Goal: Information Seeking & Learning: Learn about a topic

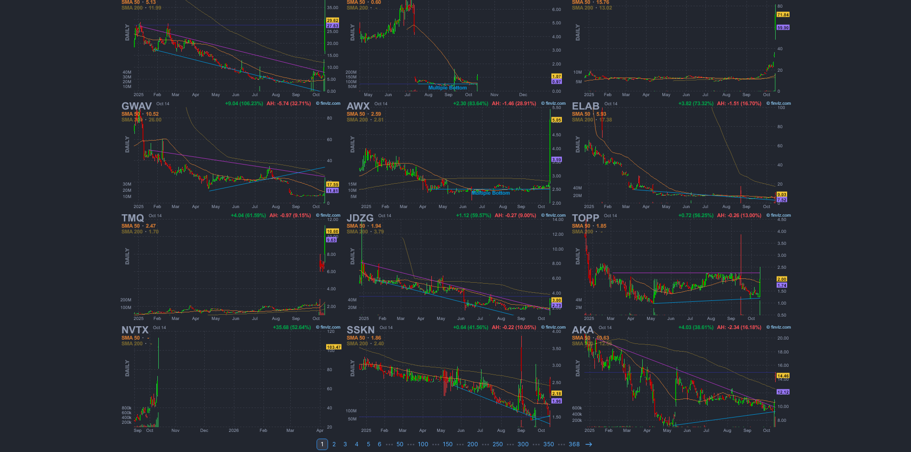
scroll to position [197, 0]
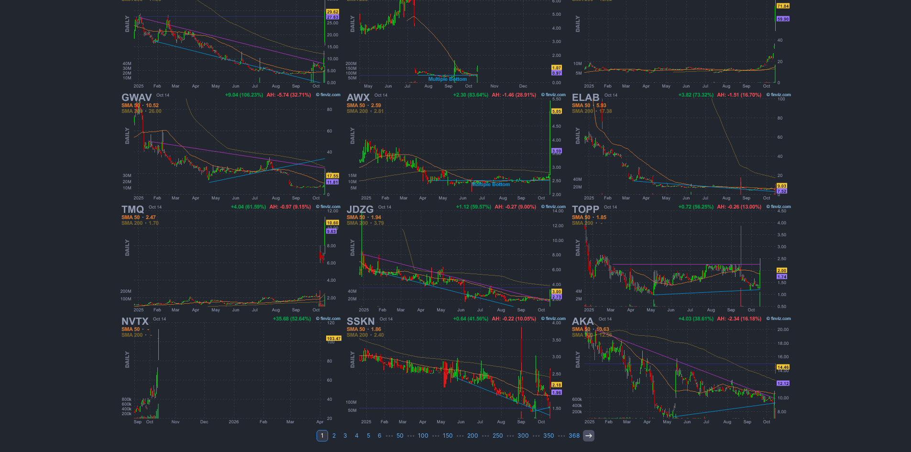
click at [588, 436] on icon at bounding box center [589, 436] width 8 height 8
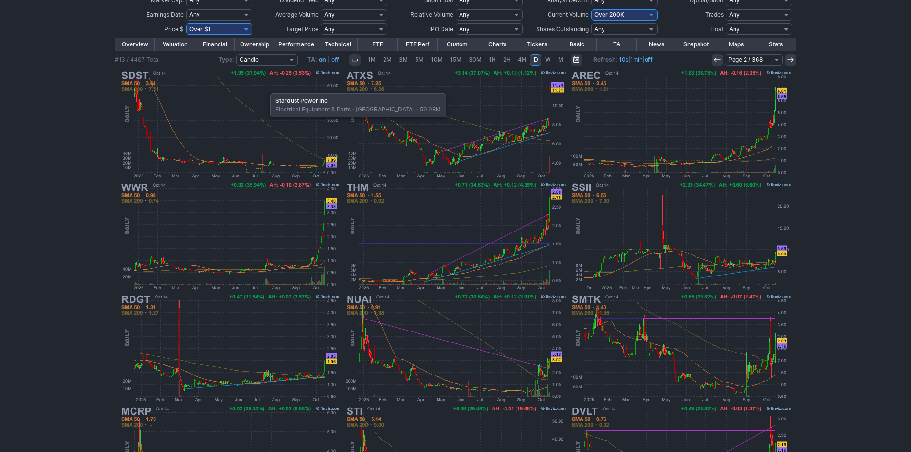
scroll to position [53, 0]
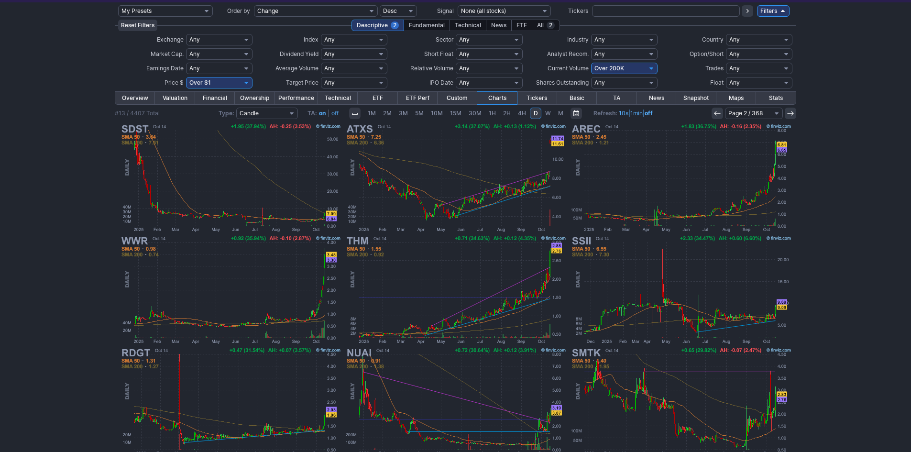
click at [718, 113] on icon at bounding box center [717, 114] width 8 height 8
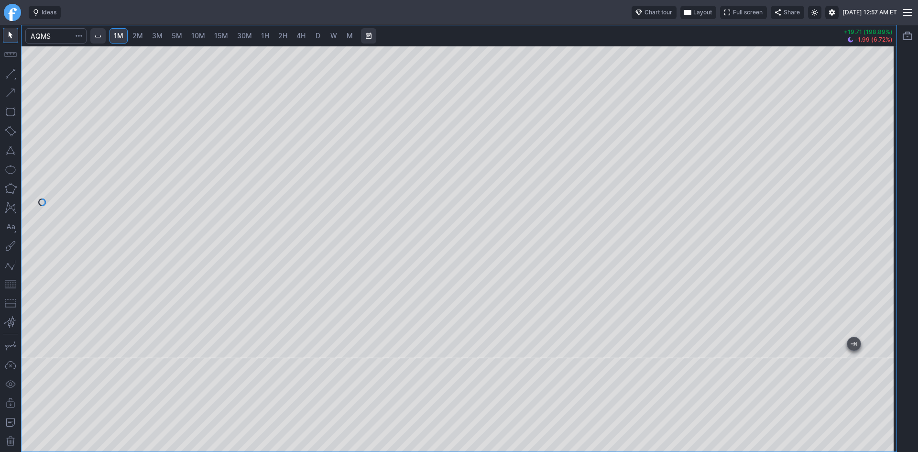
drag, startPoint x: 887, startPoint y: 116, endPoint x: 886, endPoint y: 131, distance: 14.8
click at [886, 131] on div at bounding box center [887, 199] width 20 height 288
click at [320, 37] on span "D" at bounding box center [318, 36] width 5 height 8
click at [855, 100] on div at bounding box center [459, 202] width 875 height 312
click at [826, 111] on div at bounding box center [459, 202] width 875 height 312
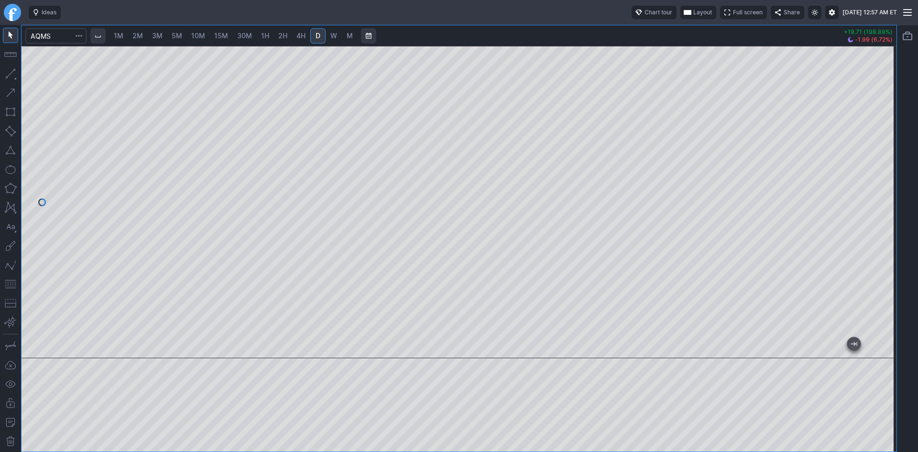
click at [851, 173] on div at bounding box center [459, 202] width 875 height 312
click at [866, 198] on div at bounding box center [459, 202] width 875 height 312
click at [11, 284] on button "button" at bounding box center [10, 283] width 15 height 15
click at [70, 36] on input "Search" at bounding box center [55, 35] width 61 height 15
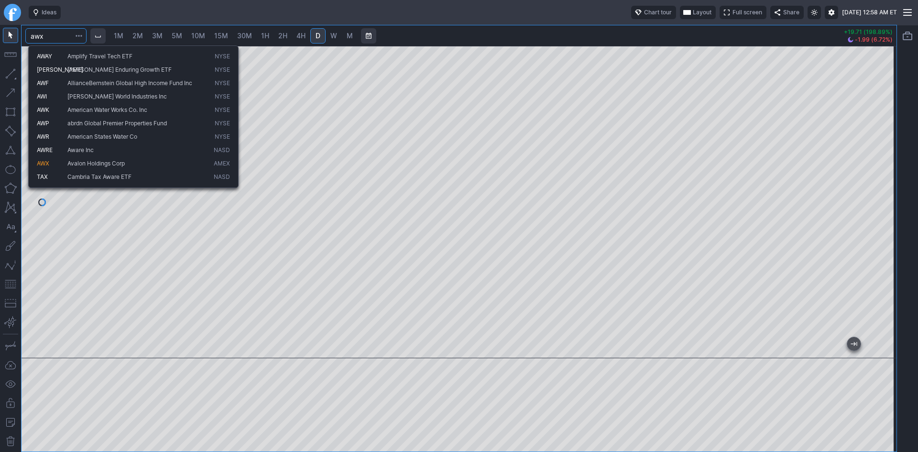
type input "awx"
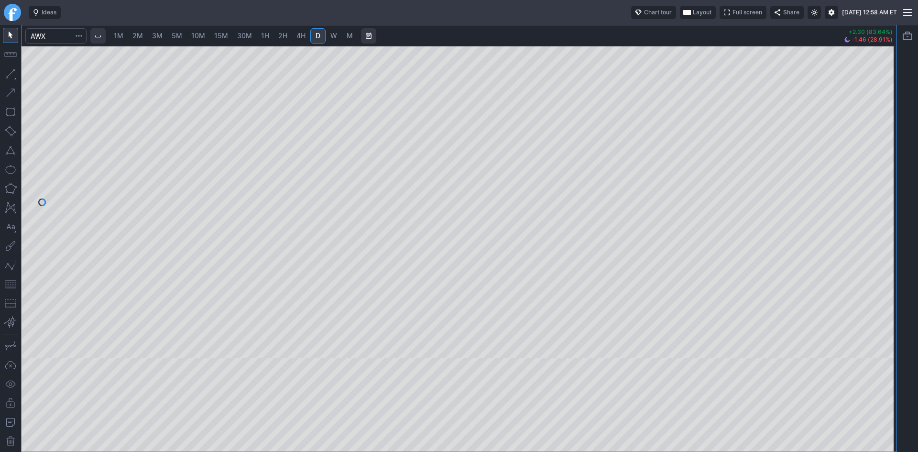
click at [137, 36] on span "2M" at bounding box center [137, 36] width 11 height 8
click at [127, 36] on link "1M" at bounding box center [119, 35] width 18 height 15
click at [894, 134] on div at bounding box center [459, 202] width 875 height 312
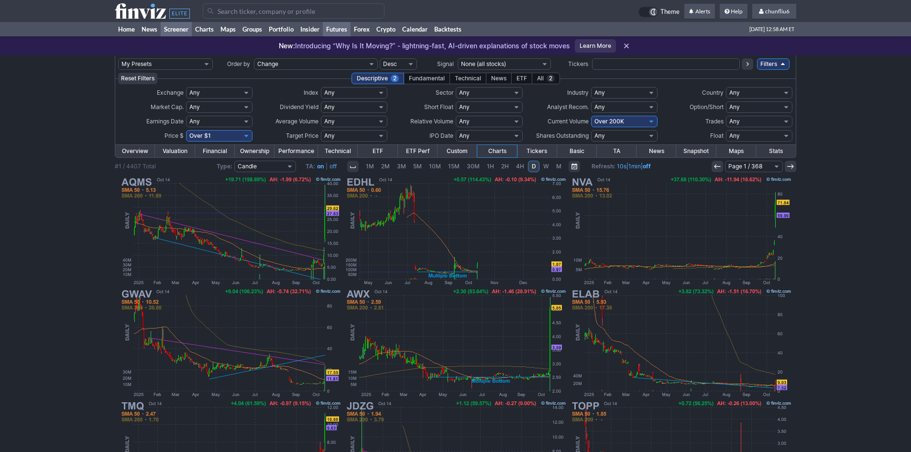
click at [340, 27] on link "Futures" at bounding box center [337, 29] width 28 height 14
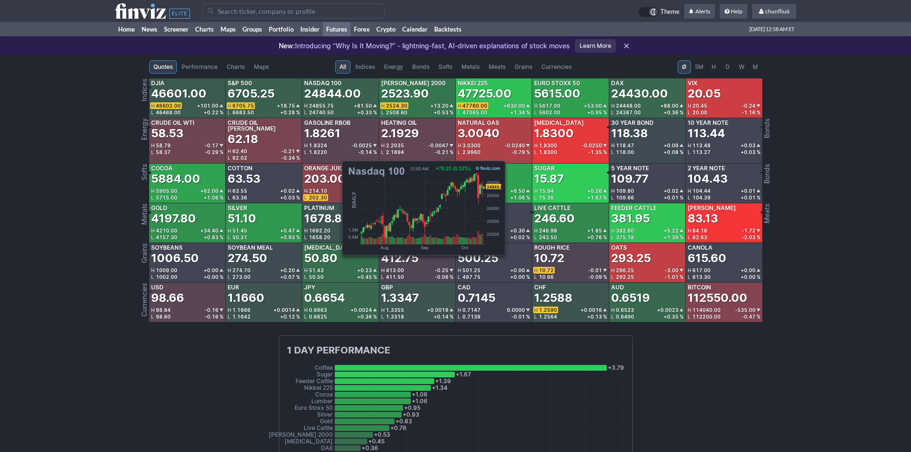
click at [337, 110] on div "L 24740.50 +0.33 %" at bounding box center [340, 112] width 72 height 7
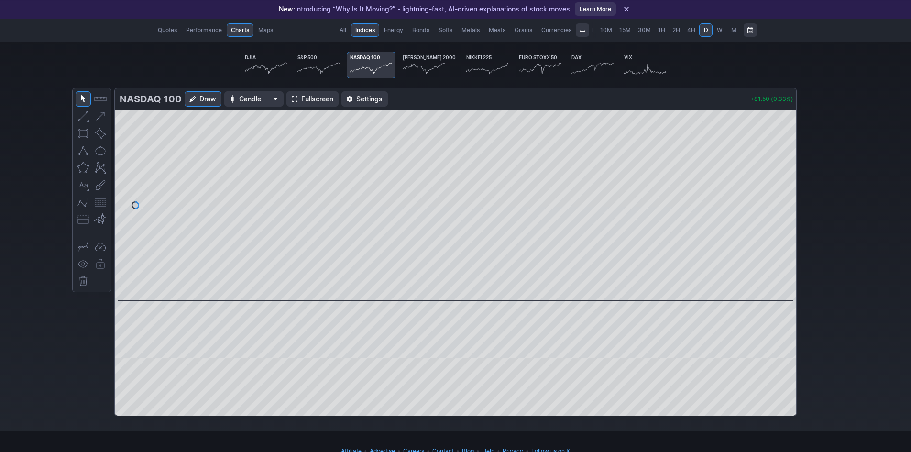
scroll to position [48, 0]
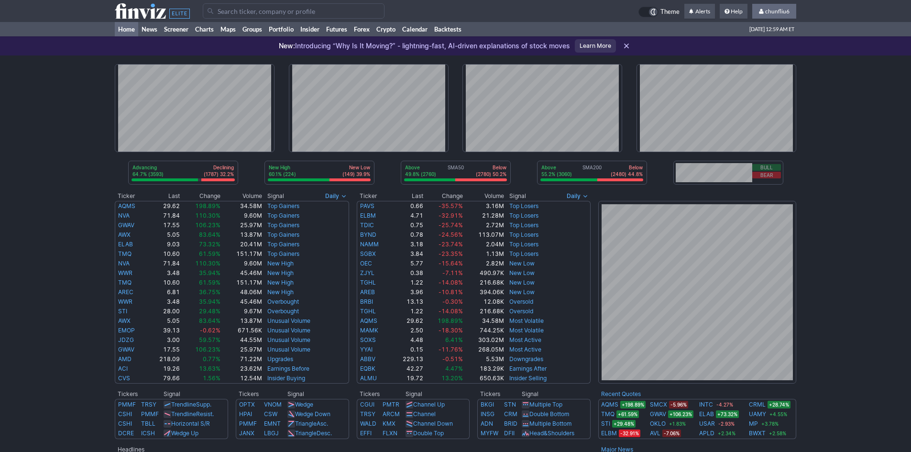
click at [772, 7] on link "chunfliu6" at bounding box center [774, 11] width 44 height 15
click at [754, 71] on link "Sign Out" at bounding box center [770, 70] width 54 height 15
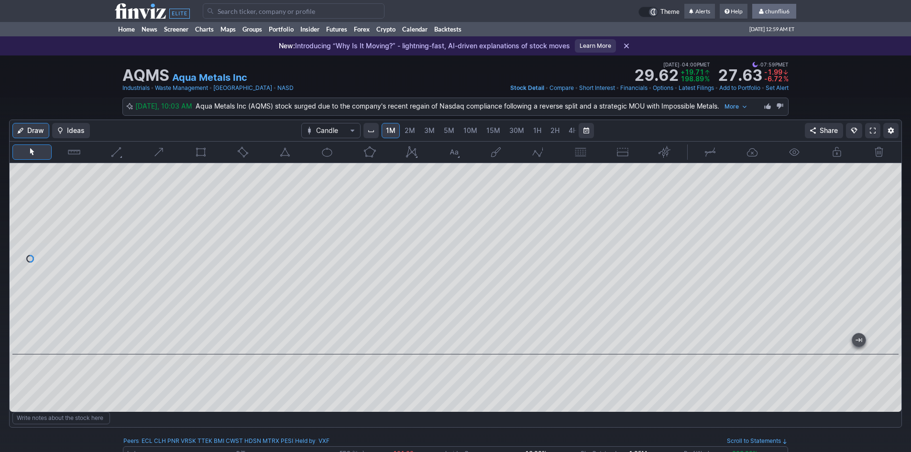
click at [773, 7] on link "chunfliu6" at bounding box center [774, 11] width 44 height 15
click at [765, 68] on link "Sign Out" at bounding box center [770, 70] width 54 height 15
